Goal: Task Accomplishment & Management: Find specific page/section

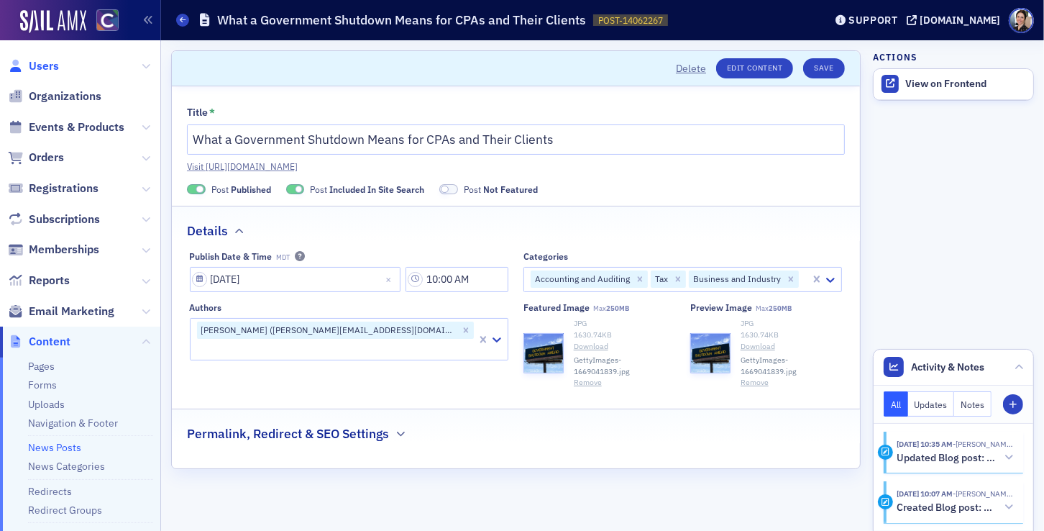
click at [52, 64] on span "Users" at bounding box center [44, 66] width 30 height 16
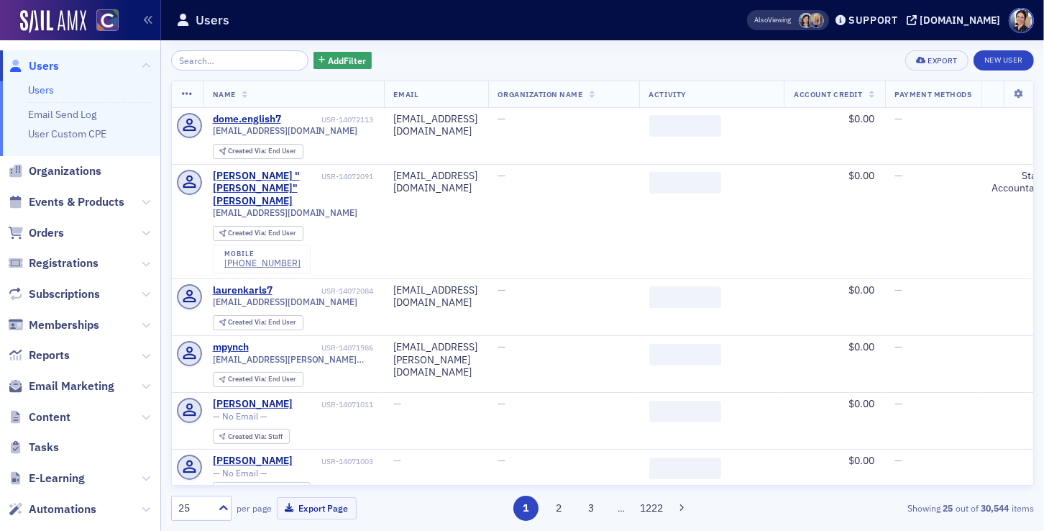
click at [255, 60] on input "search" at bounding box center [239, 60] width 137 height 20
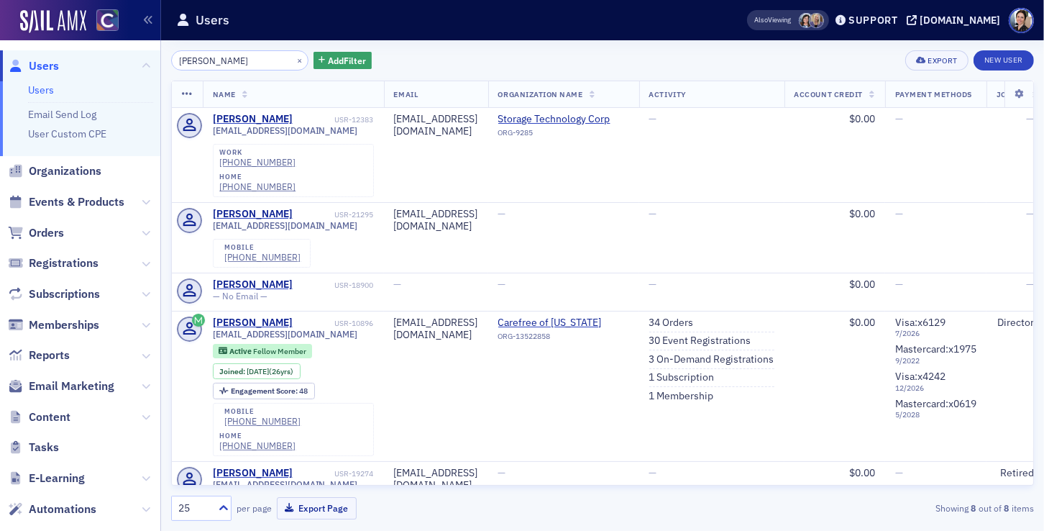
type input "[PERSON_NAME]"
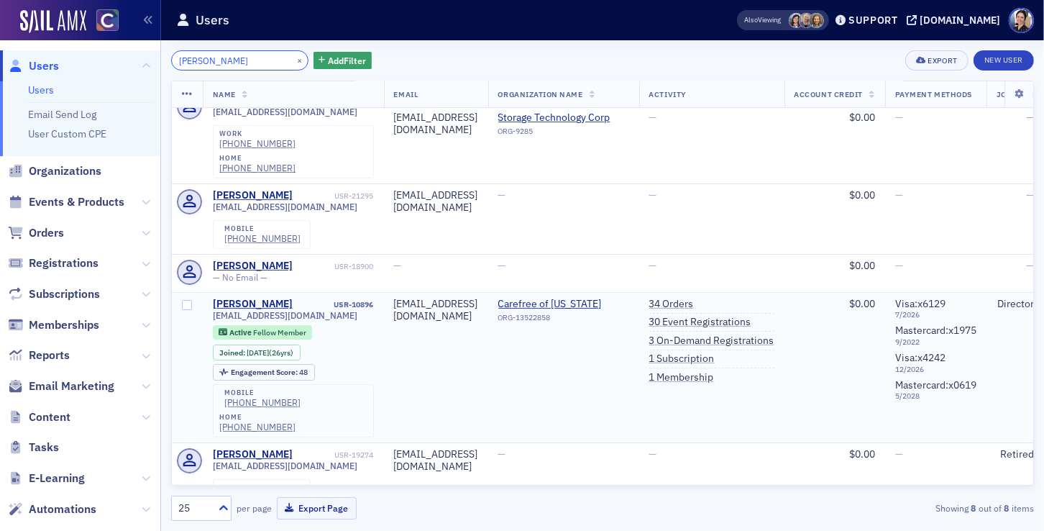
scroll to position [20, 0]
click at [728, 314] on link "30 Event Registrations" at bounding box center [700, 320] width 102 height 13
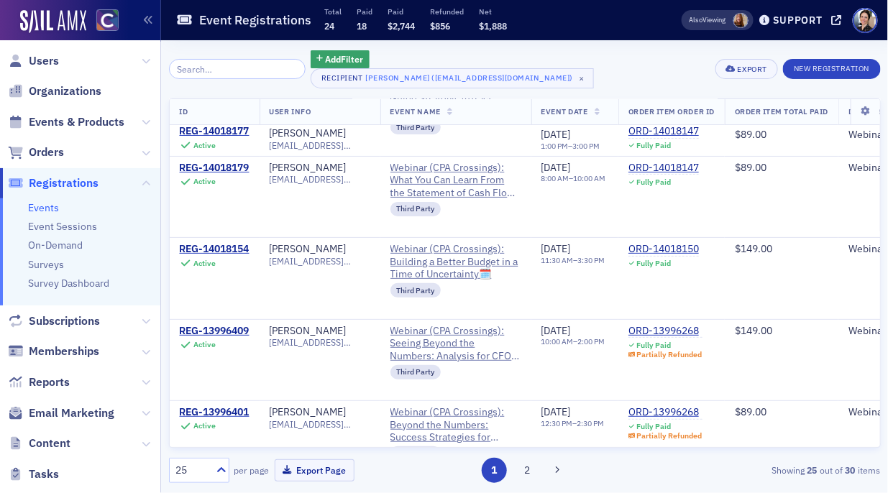
scroll to position [50, 0]
